Goal: Task Accomplishment & Management: Use online tool/utility

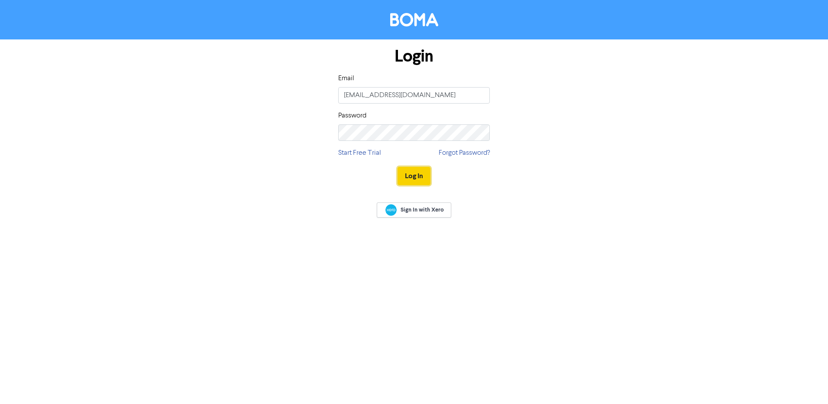
click at [419, 177] on button "Log In" at bounding box center [414, 176] width 33 height 18
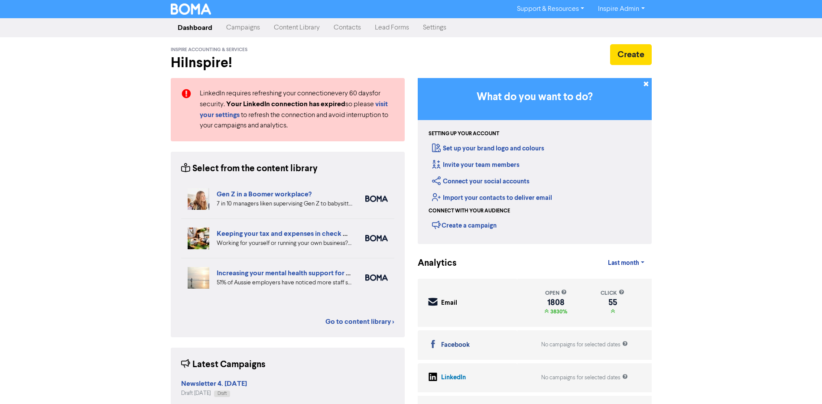
click at [256, 29] on link "Campaigns" at bounding box center [243, 27] width 48 height 17
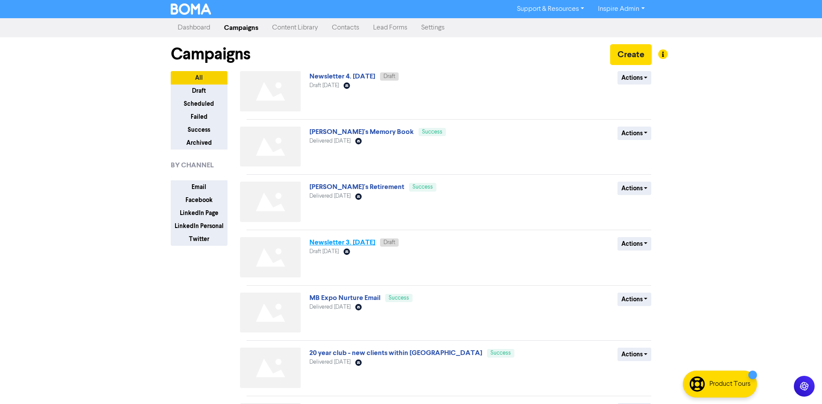
click at [337, 244] on link "Newsletter 3. [DATE]" at bounding box center [342, 242] width 66 height 9
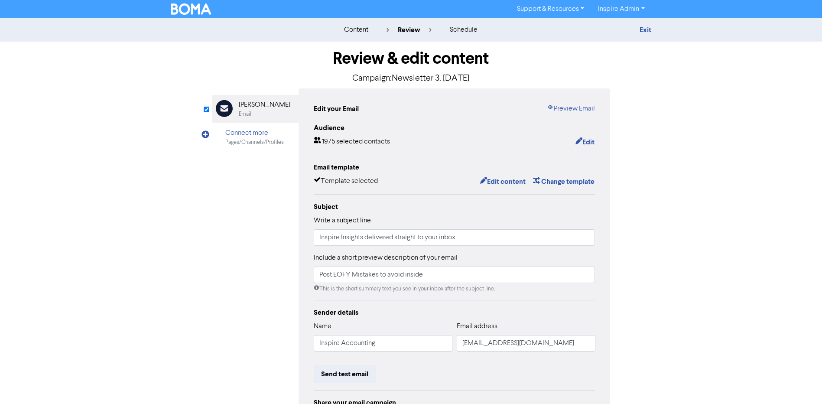
scroll to position [43, 0]
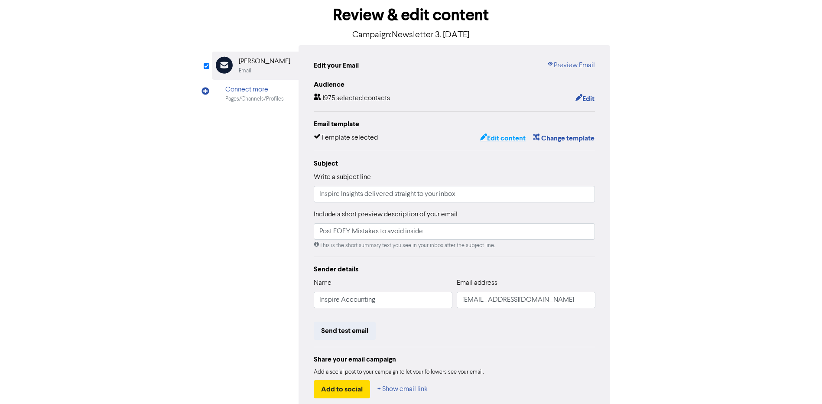
click at [507, 140] on button "Edit content" at bounding box center [503, 138] width 46 height 11
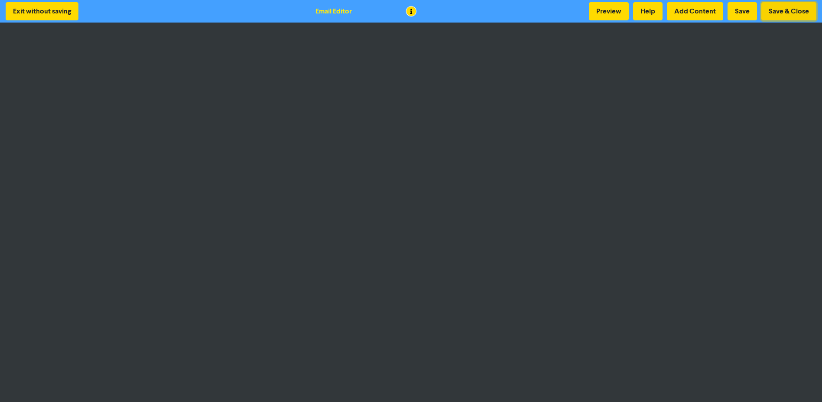
click at [782, 15] on button "Save & Close" at bounding box center [788, 11] width 55 height 18
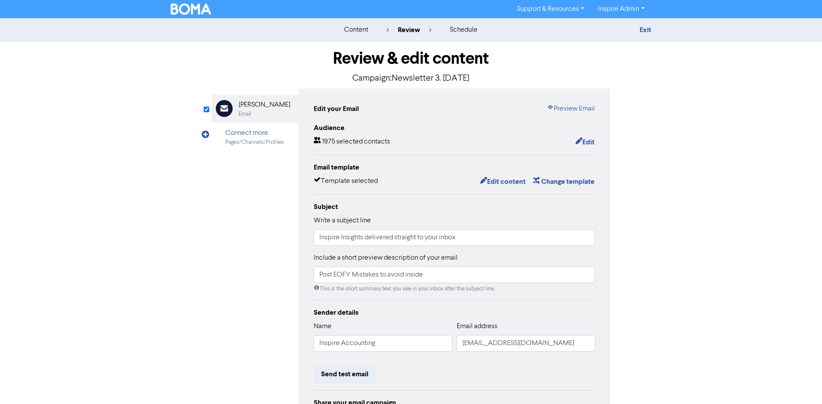
scroll to position [87, 0]
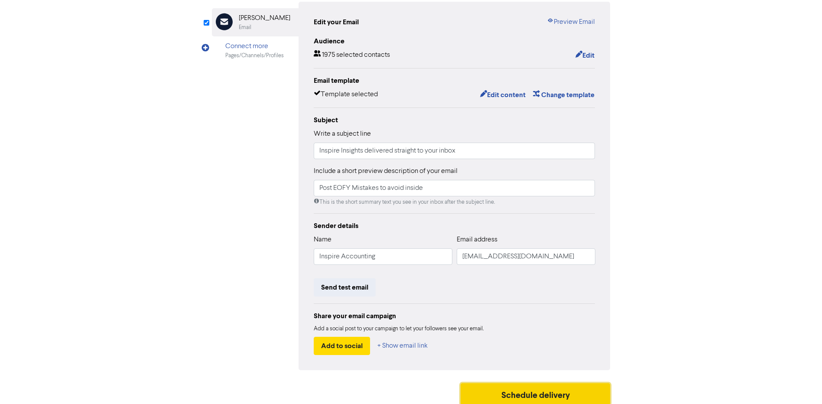
click at [562, 392] on button "Schedule delivery" at bounding box center [535, 394] width 150 height 22
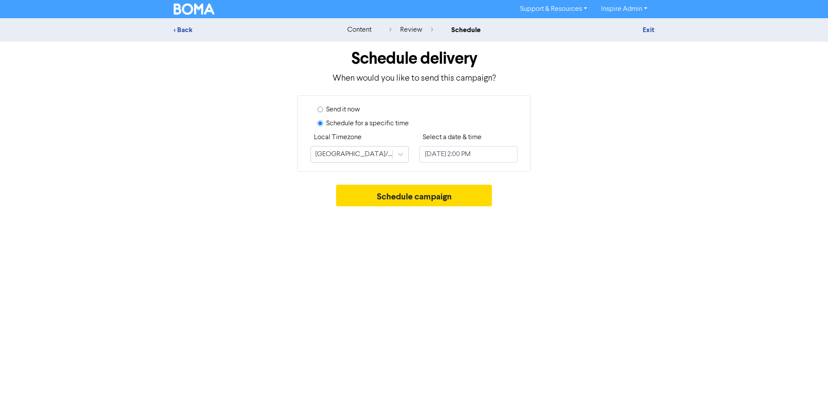
click at [351, 110] on label "Send it now" at bounding box center [343, 109] width 34 height 10
click at [323, 110] on input "Send it now" at bounding box center [321, 110] width 6 height 6
radio input "true"
radio input "false"
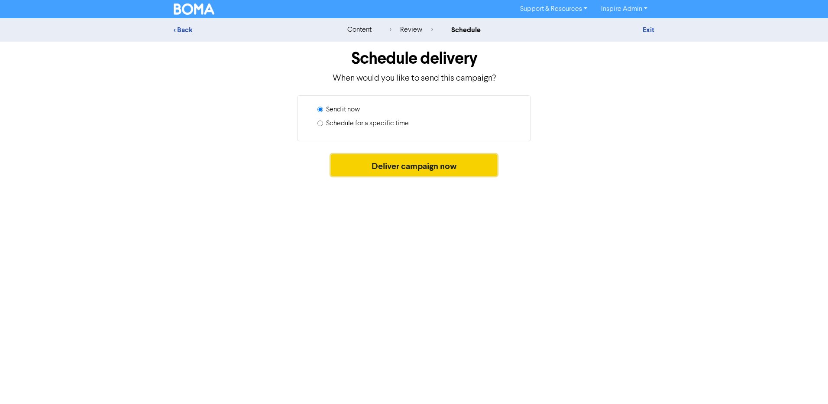
click at [413, 169] on button "Deliver campaign now" at bounding box center [414, 165] width 167 height 22
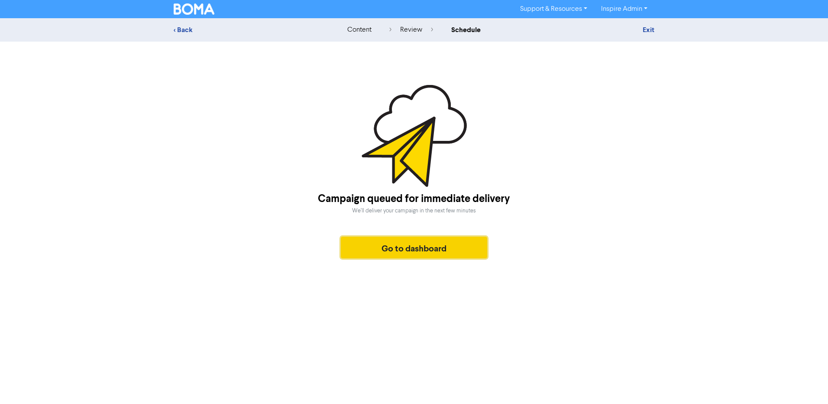
click at [413, 245] on button "Go to dashboard" at bounding box center [414, 248] width 146 height 22
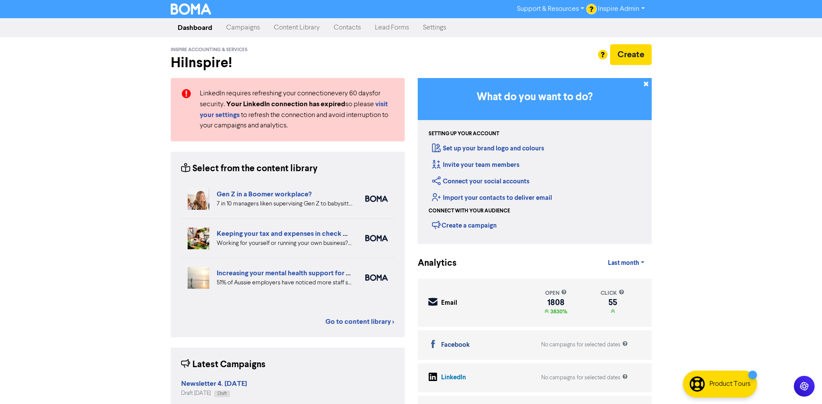
click at [246, 26] on link "Campaigns" at bounding box center [243, 27] width 48 height 17
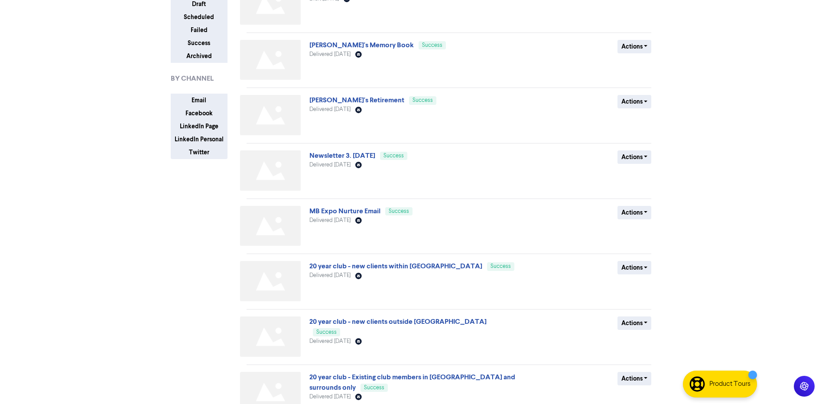
scroll to position [130, 0]
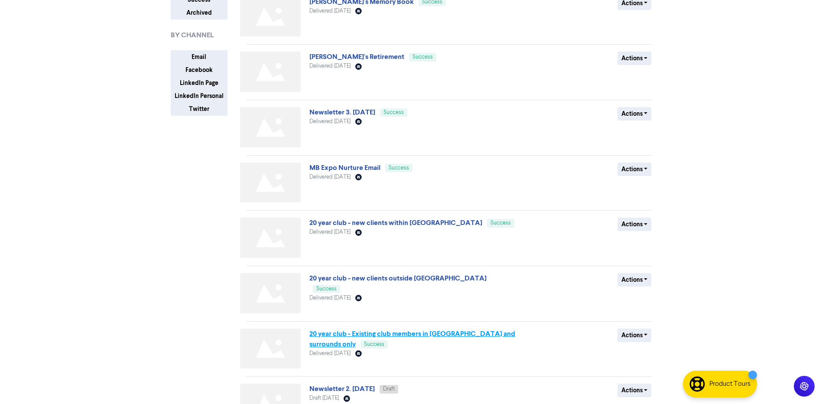
click at [395, 333] on link "20 year club - Existing club members in [GEOGRAPHIC_DATA] and surrounds only" at bounding box center [412, 338] width 206 height 19
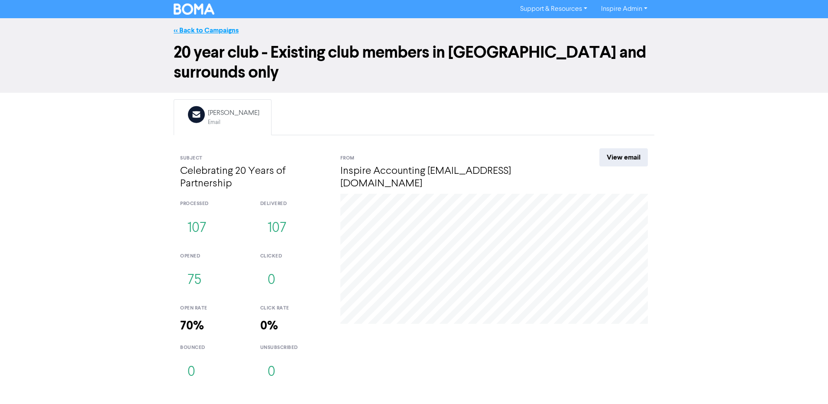
click at [182, 30] on link "<< Back to Campaigns" at bounding box center [206, 30] width 65 height 9
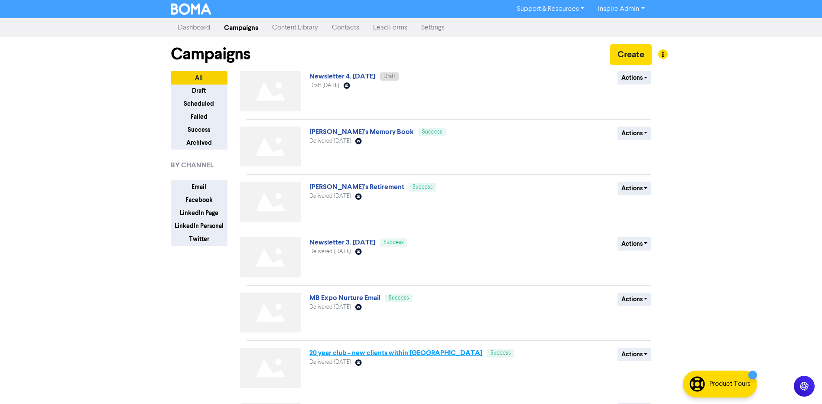
click at [347, 353] on link "20 year club - new clients within [GEOGRAPHIC_DATA]" at bounding box center [395, 352] width 173 height 9
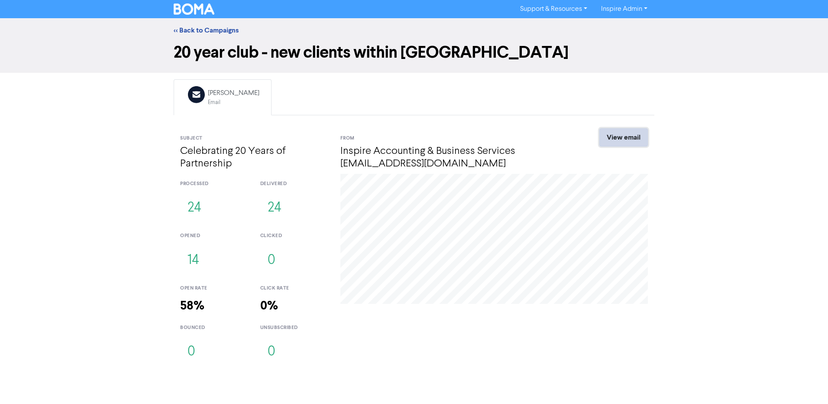
click at [639, 136] on link "View email" at bounding box center [624, 137] width 49 height 18
click at [217, 31] on link "<< Back to Campaigns" at bounding box center [206, 30] width 65 height 9
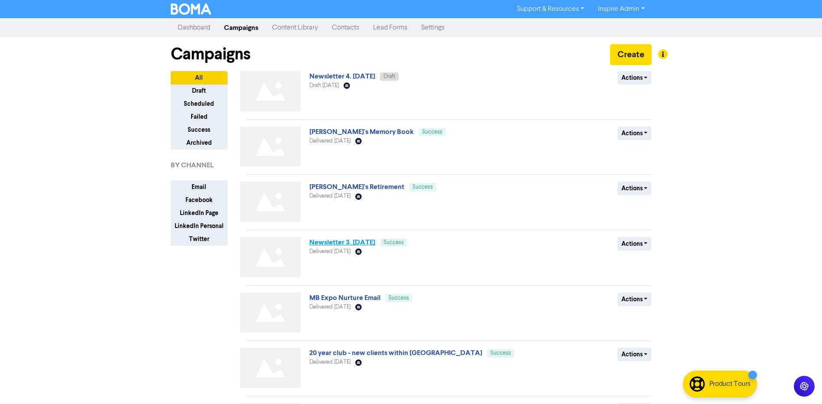
click at [353, 243] on link "Newsletter 3. [DATE]" at bounding box center [342, 242] width 66 height 9
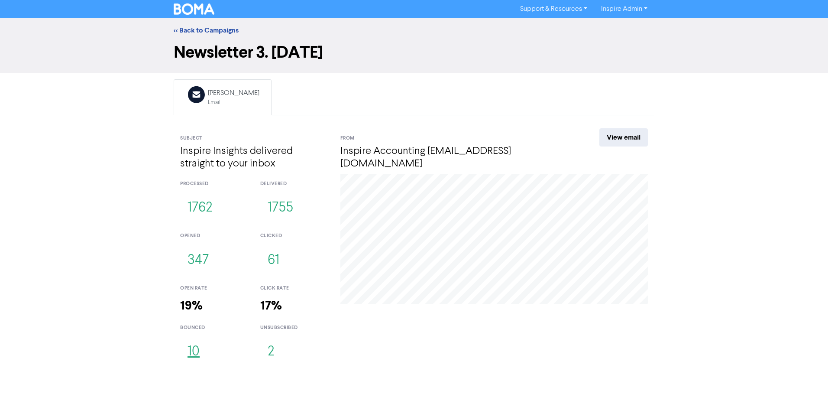
click at [195, 350] on button "10" at bounding box center [193, 351] width 27 height 29
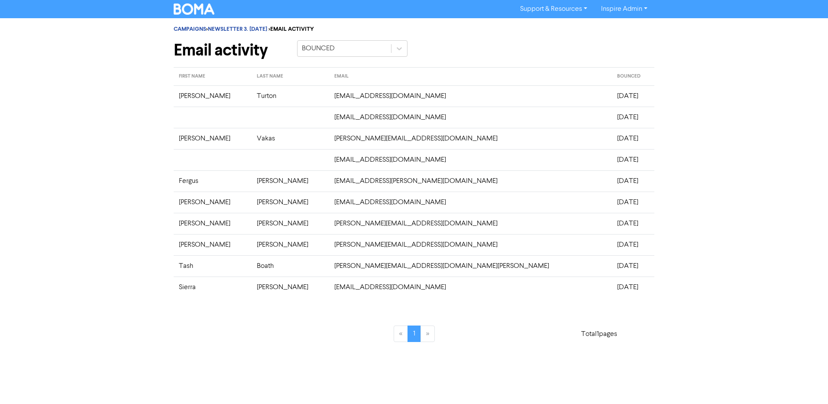
click at [354, 94] on td "[EMAIL_ADDRESS][DOMAIN_NAME]" at bounding box center [470, 95] width 283 height 21
